Goal: Transaction & Acquisition: Purchase product/service

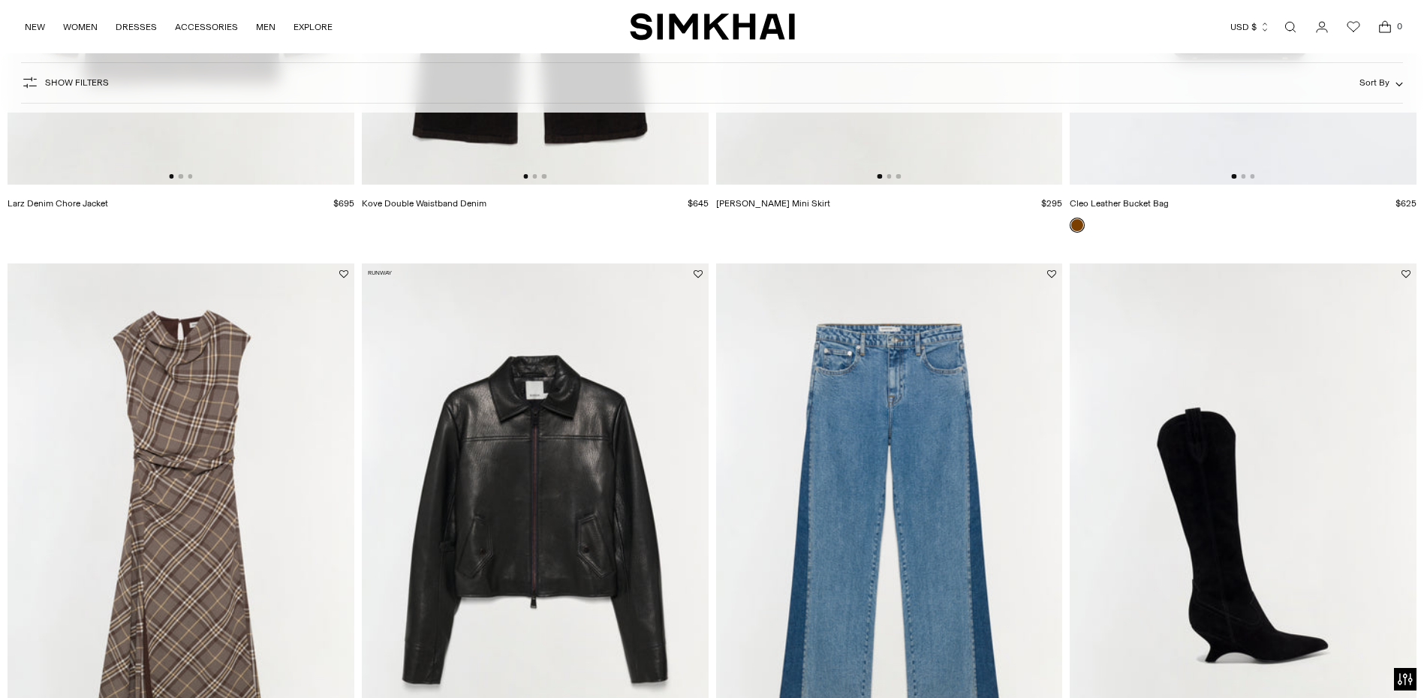
scroll to position [2449, 0]
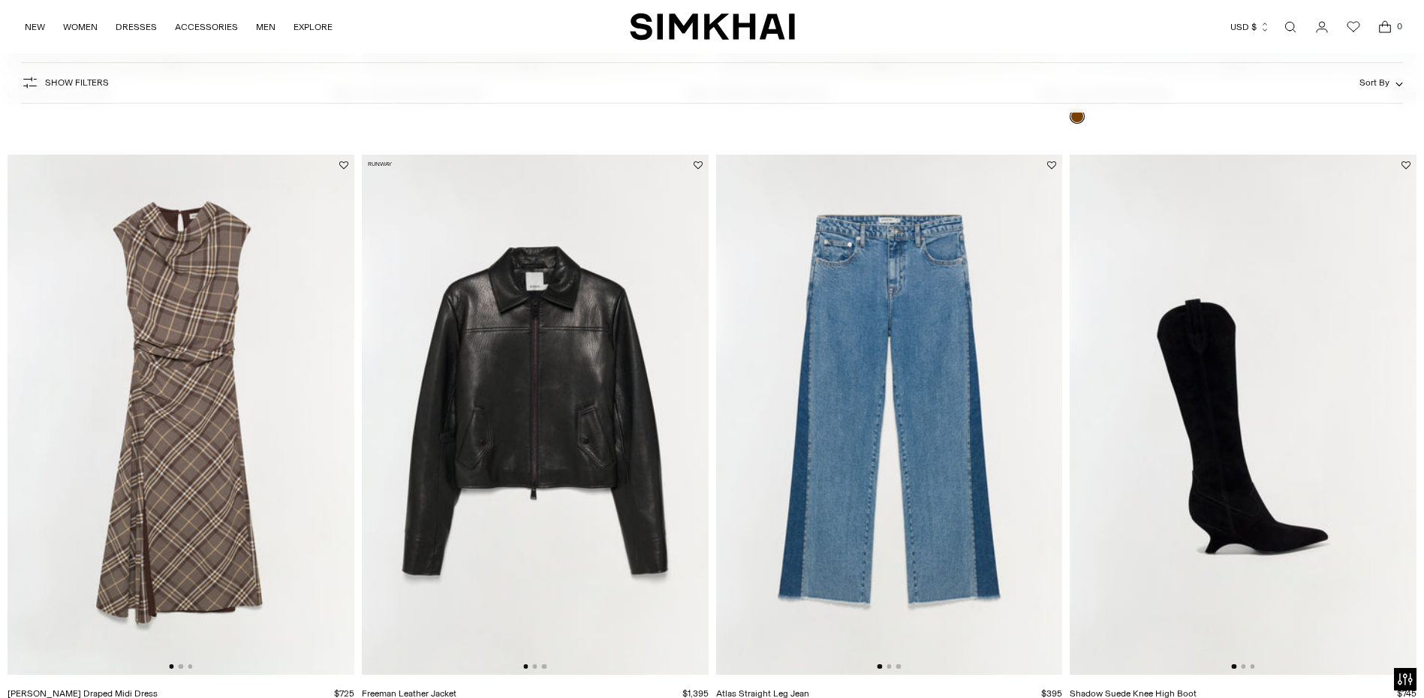
click at [233, 437] on img at bounding box center [181, 415] width 347 height 520
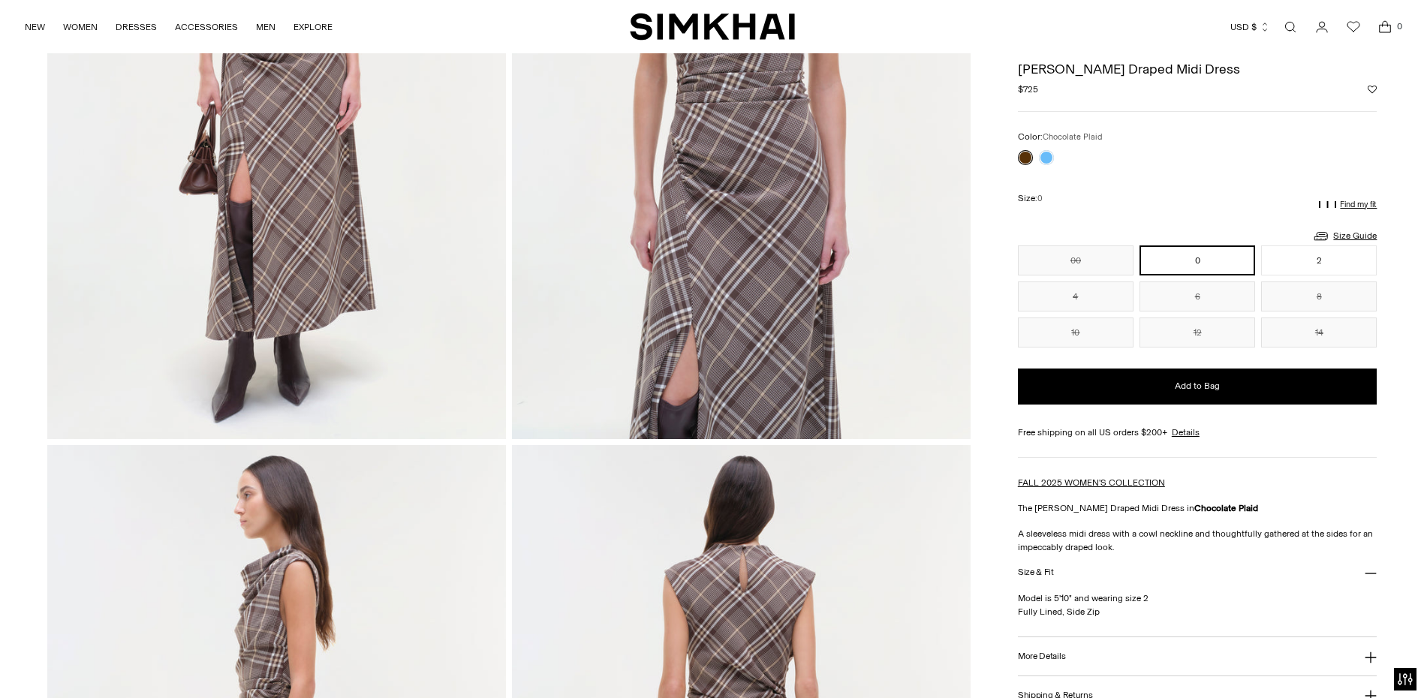
scroll to position [137, 0]
